Goal: Find specific page/section: Find specific page/section

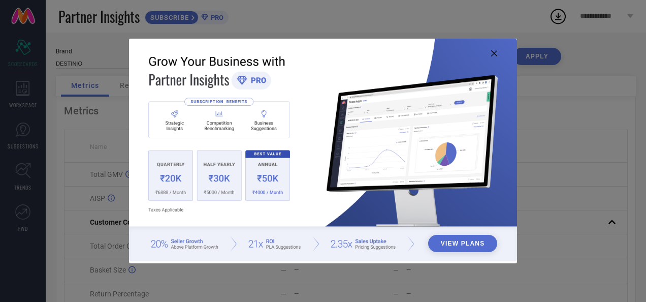
click at [493, 55] on icon at bounding box center [494, 53] width 6 height 6
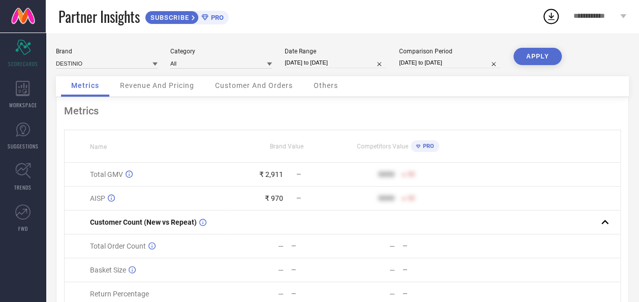
click at [150, 79] on div "Revenue And Pricing" at bounding box center [157, 86] width 94 height 20
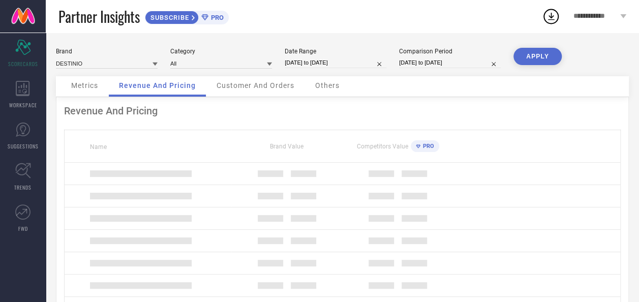
click at [150, 84] on span "Revenue And Pricing" at bounding box center [157, 85] width 77 height 8
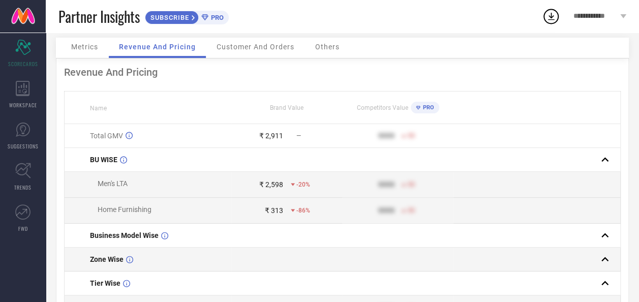
scroll to position [23, 0]
